Goal: Find specific page/section

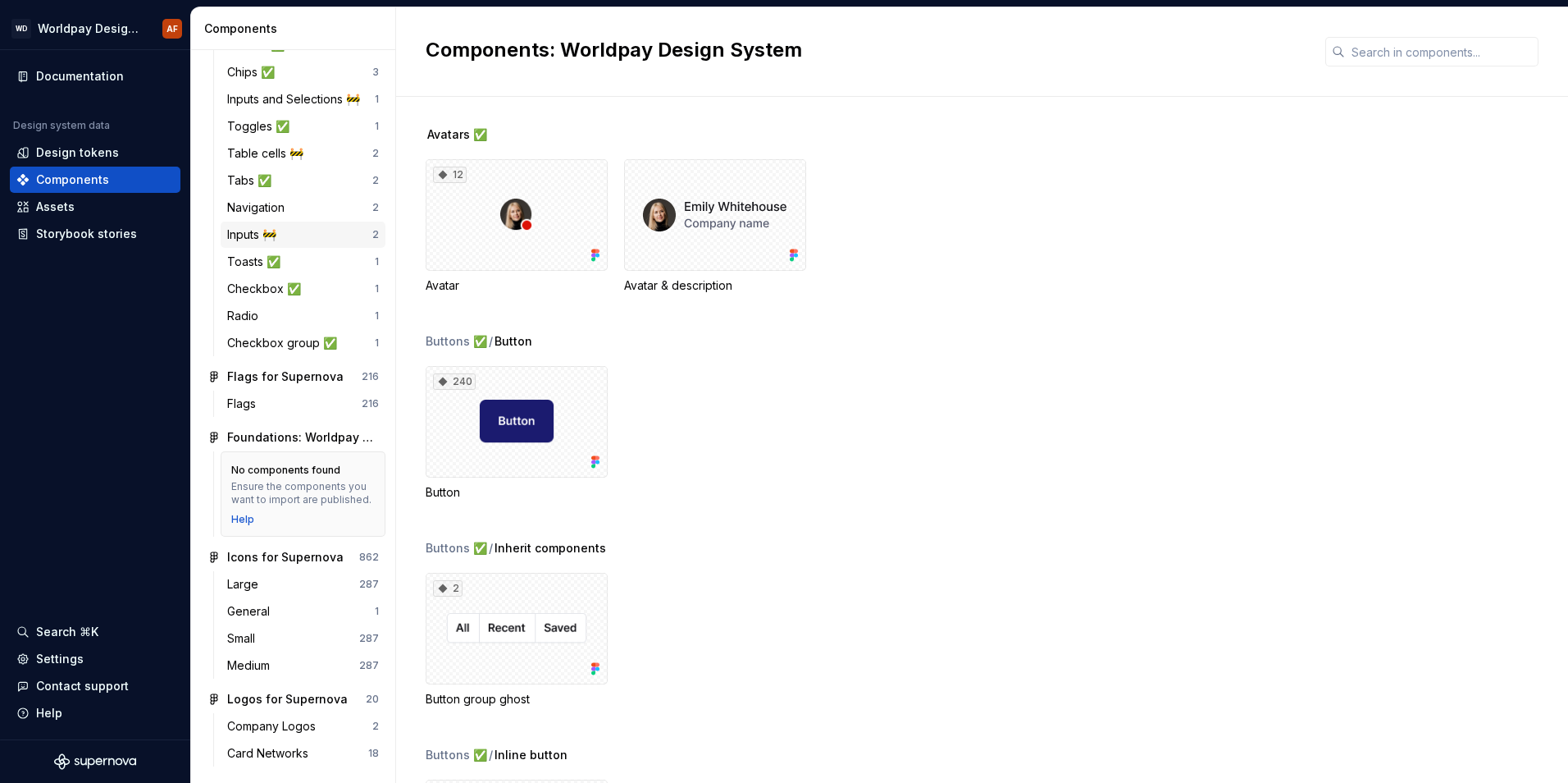
scroll to position [187, 0]
click at [71, 156] on div "Design tokens" at bounding box center [77, 152] width 83 height 17
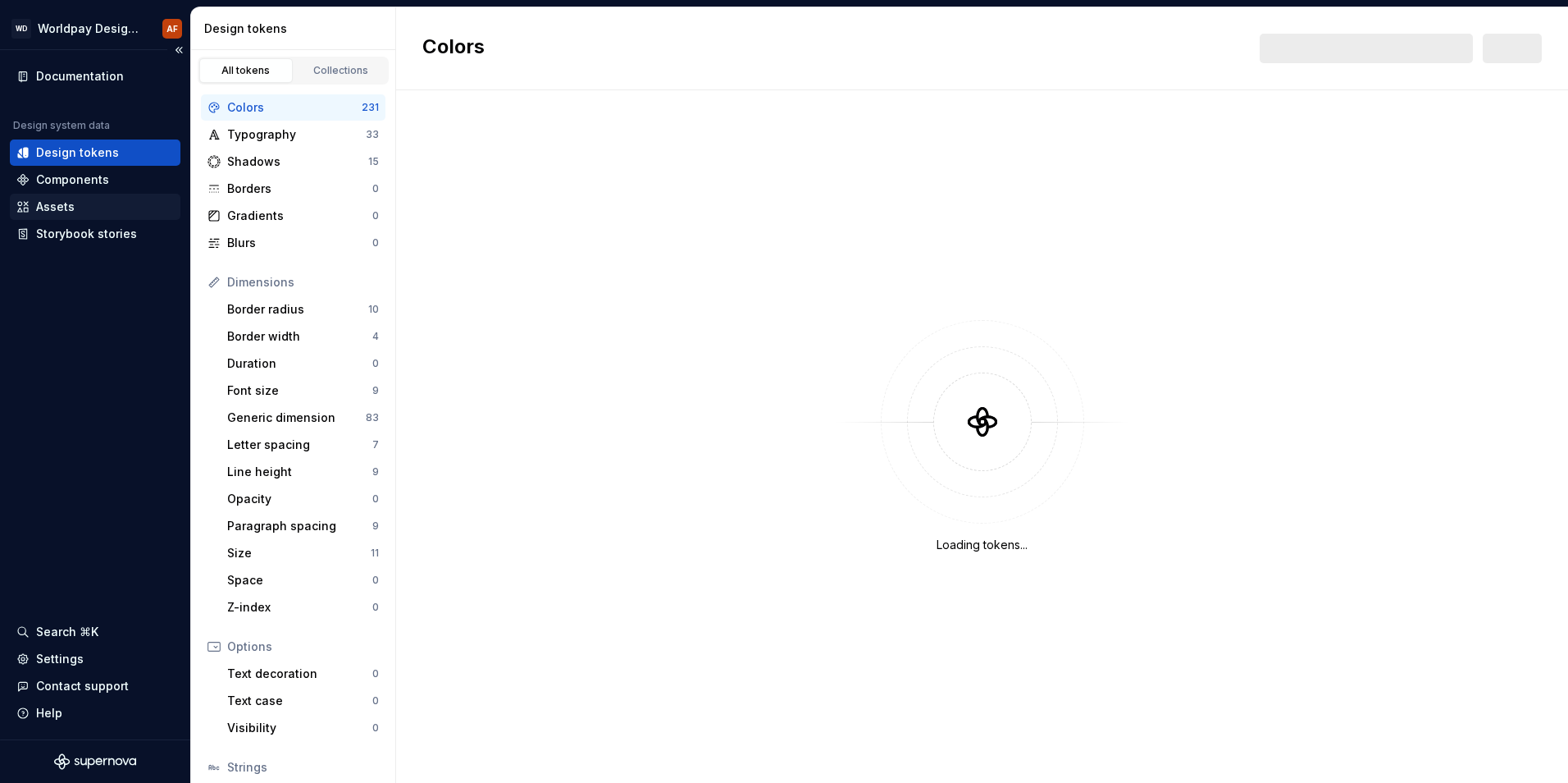
click at [67, 200] on div "Assets" at bounding box center [55, 207] width 38 height 17
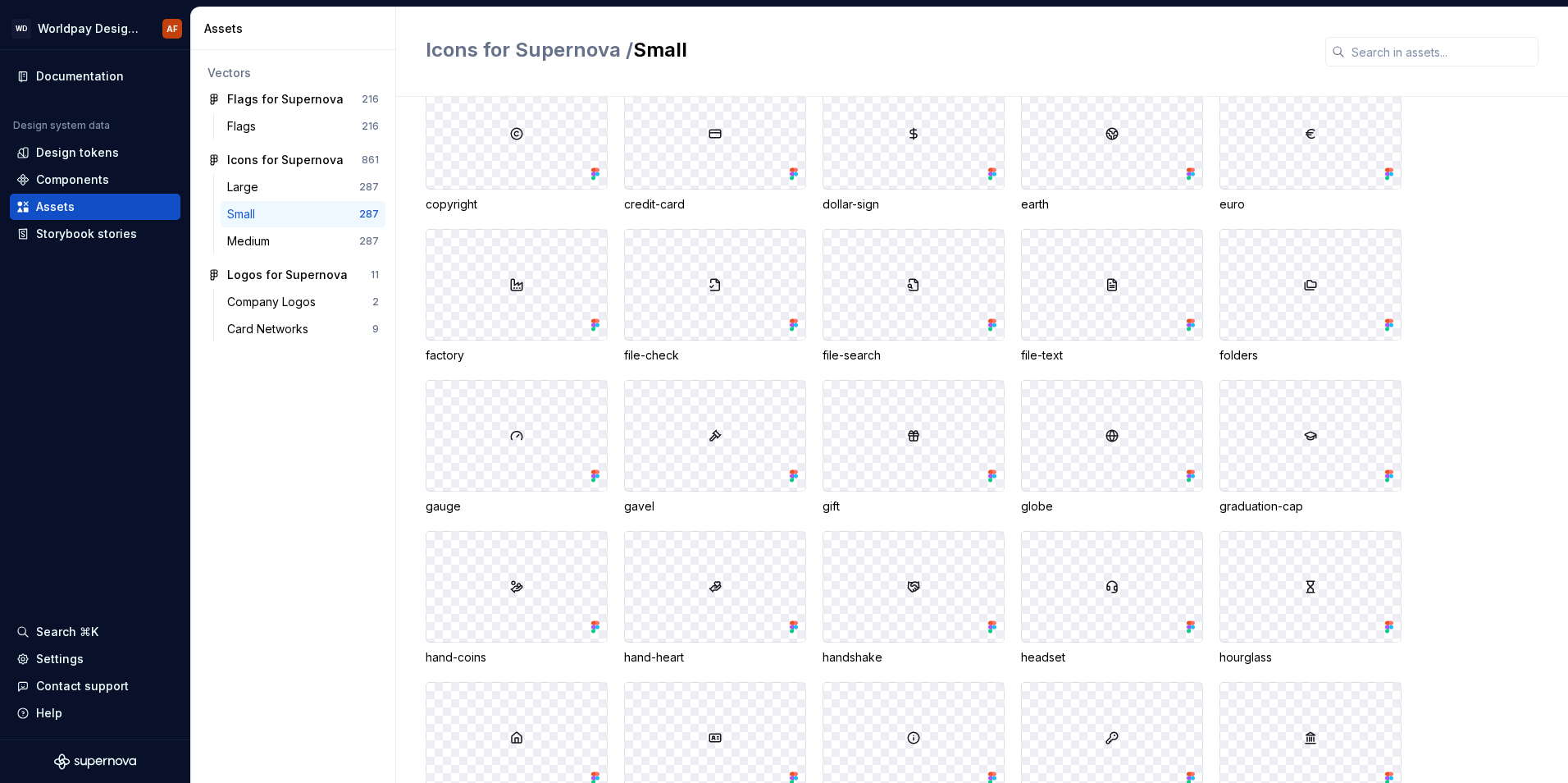
scroll to position [3776, 0]
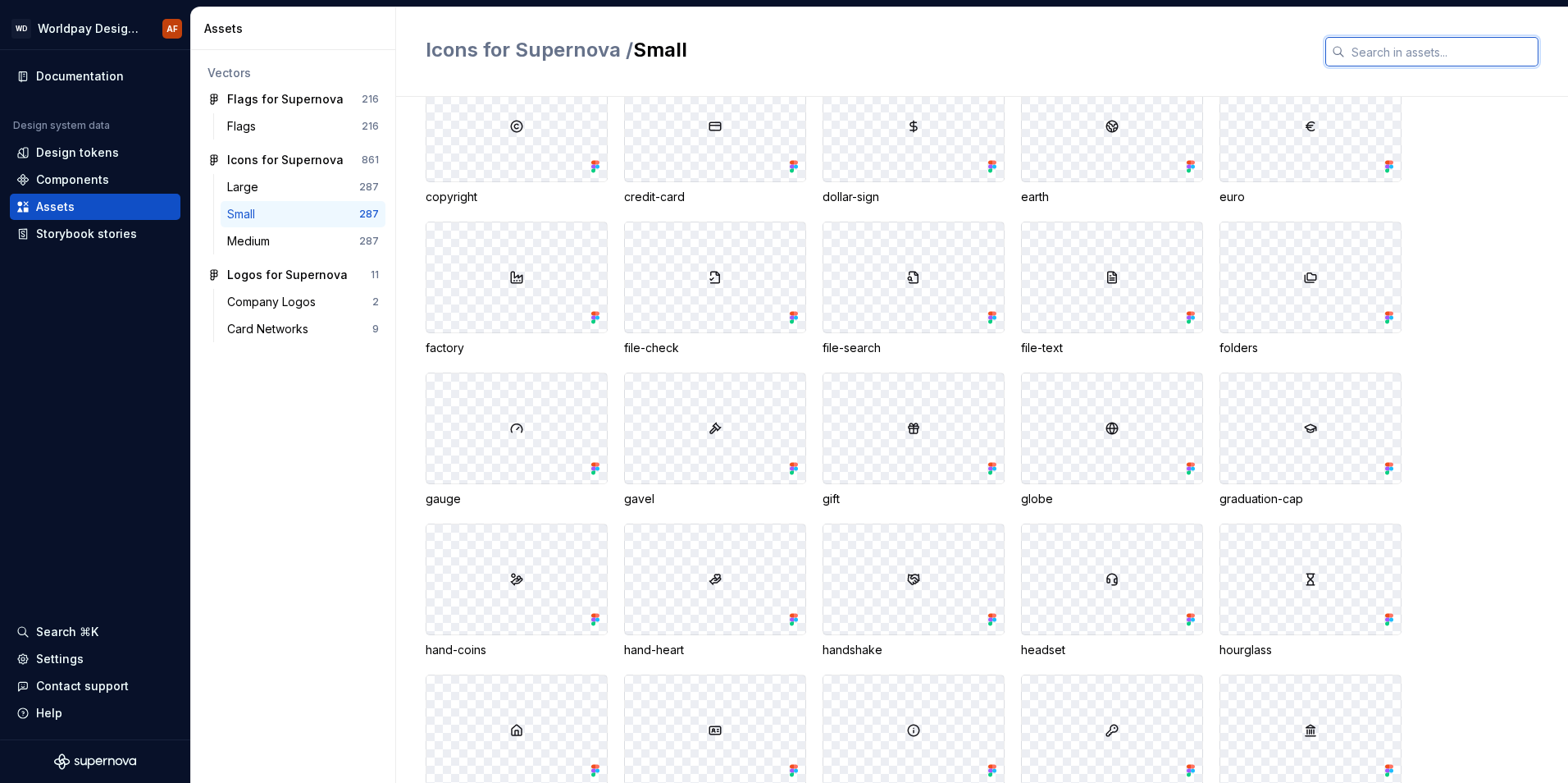
click at [1366, 48] on input "text" at bounding box center [1443, 52] width 194 height 29
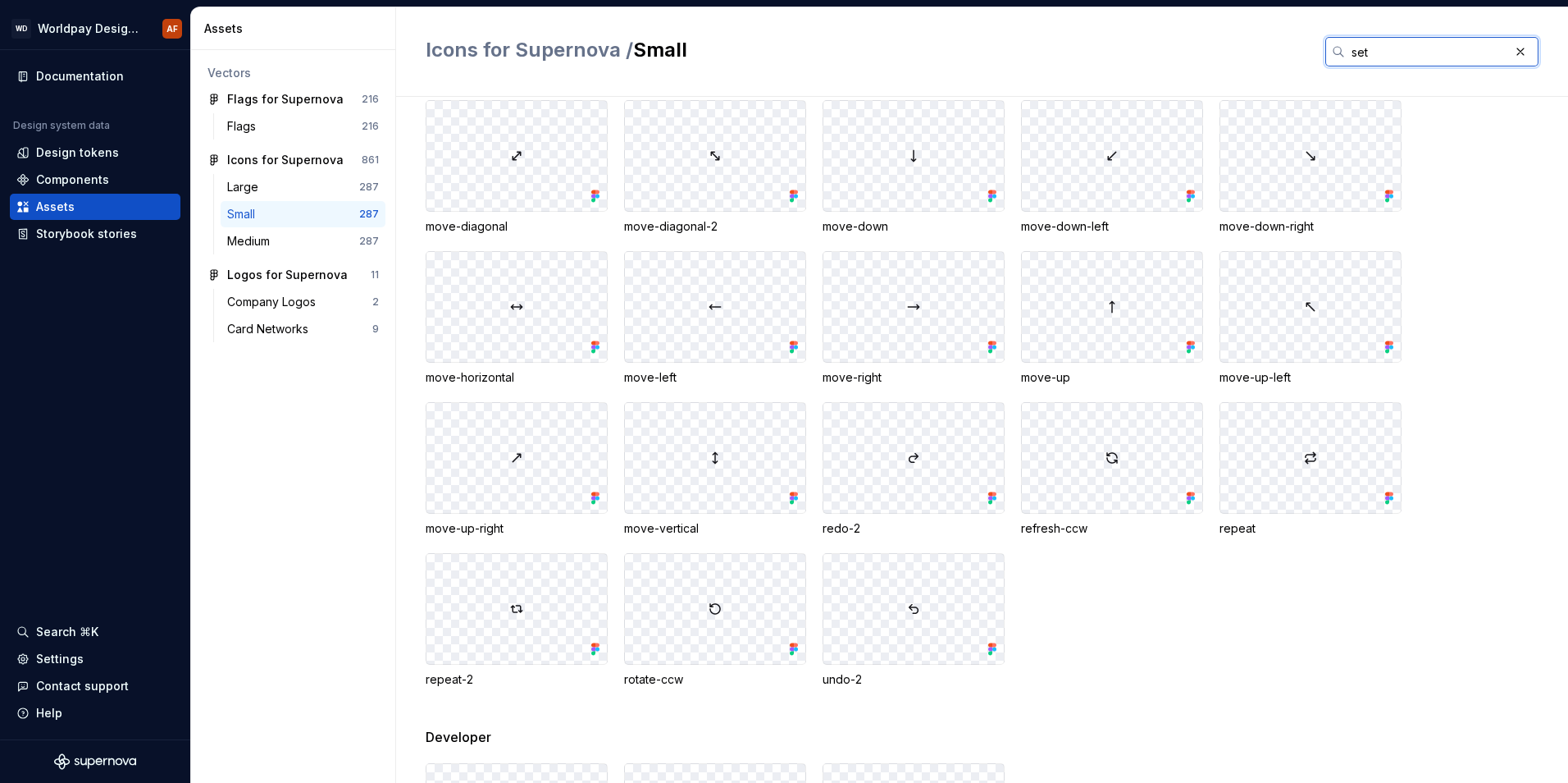
scroll to position [0, 0]
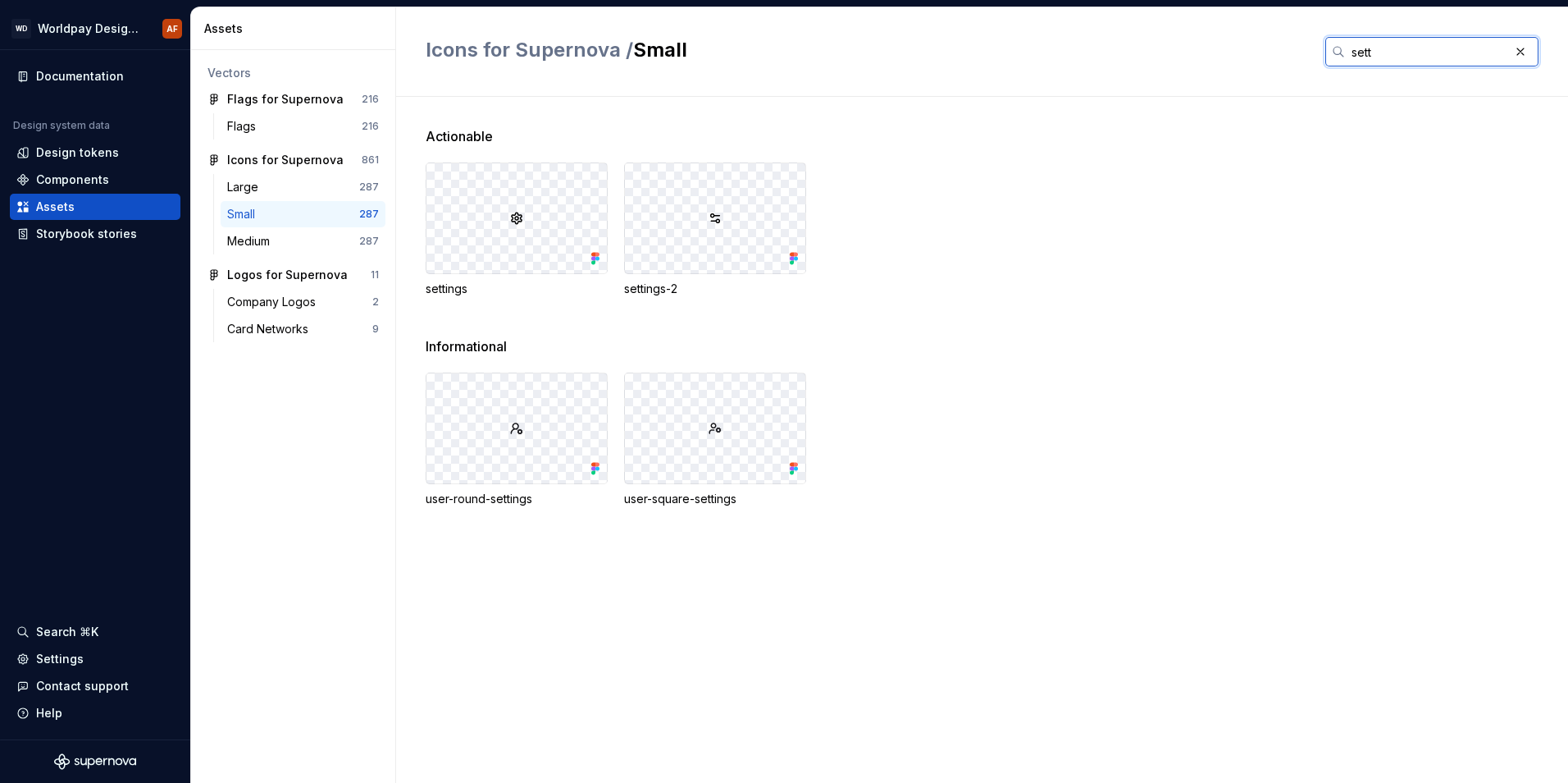
type input "sett"
click at [494, 223] on div at bounding box center [517, 219] width 180 height 110
click at [457, 288] on div "settings" at bounding box center [517, 288] width 182 height 17
click at [512, 224] on img at bounding box center [516, 218] width 13 height 13
click at [513, 220] on img at bounding box center [516, 218] width 13 height 13
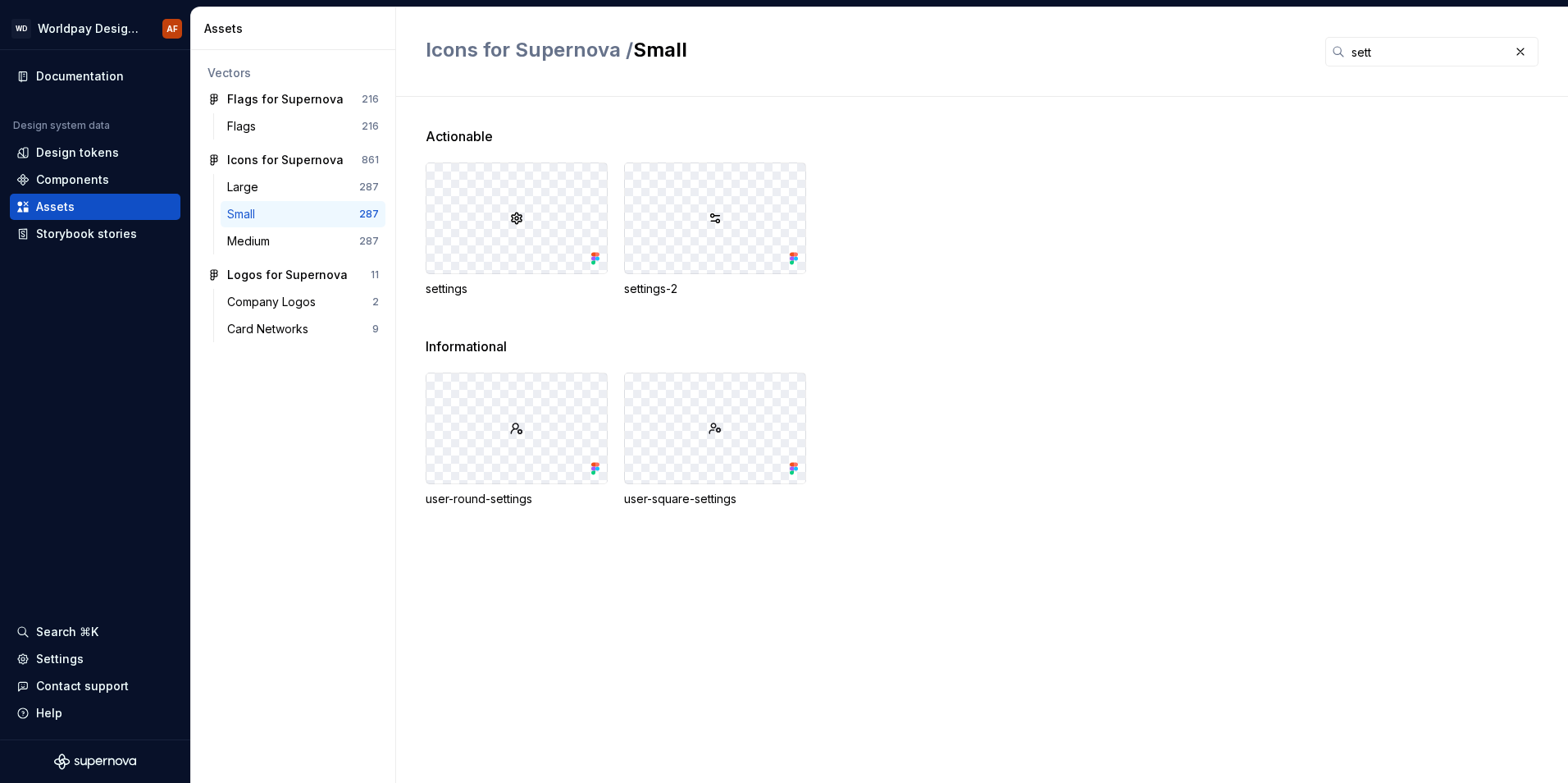
click at [594, 255] on icon at bounding box center [594, 255] width 4 height 4
drag, startPoint x: 594, startPoint y: 255, endPoint x: 538, endPoint y: 328, distance: 92.0
click at [538, 328] on div "Actionable settings settings-2" at bounding box center [997, 231] width 1143 height 210
